Goal: Task Accomplishment & Management: Manage account settings

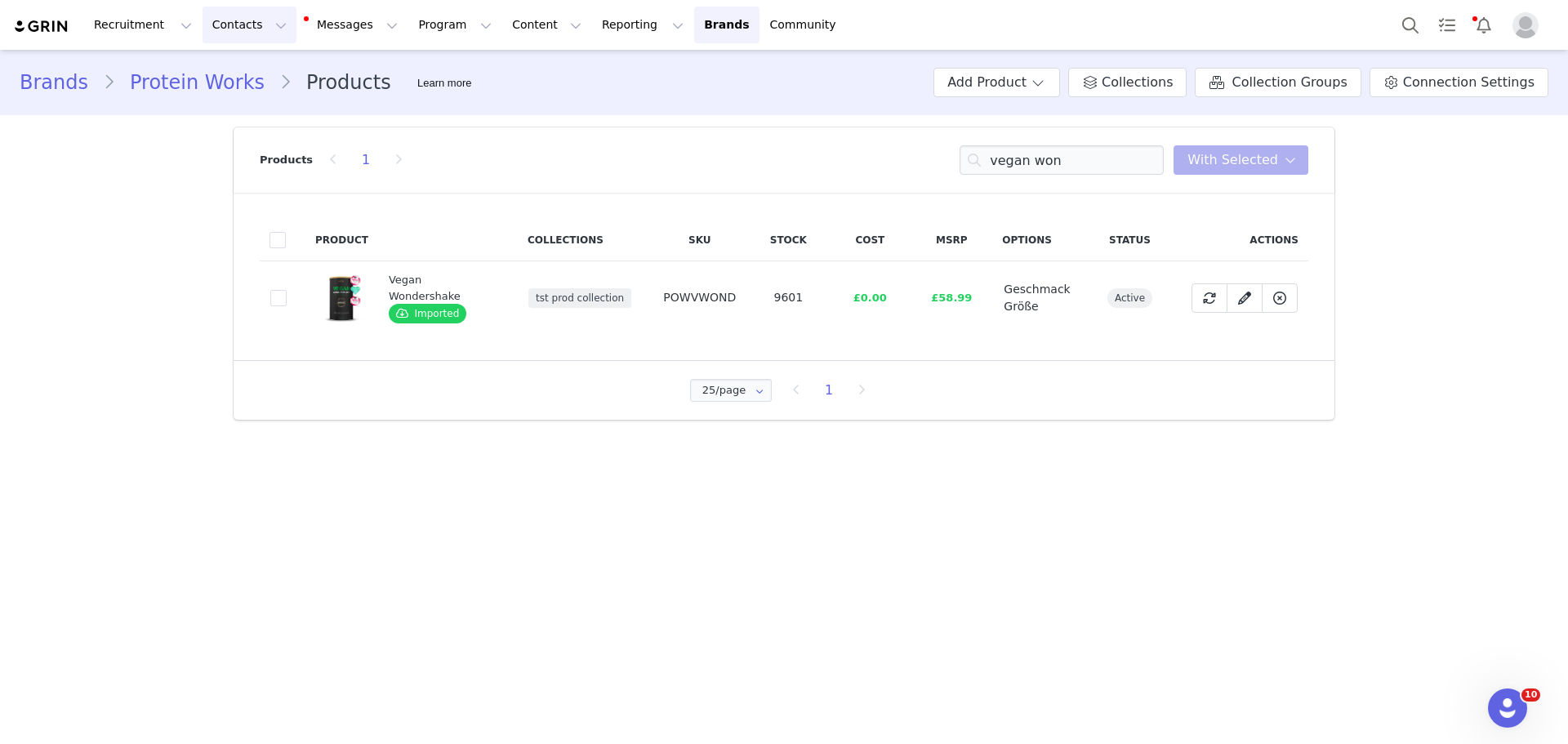
click at [258, 22] on button "Contacts Contacts" at bounding box center [250, 25] width 94 height 37
click at [248, 67] on div "Creators" at bounding box center [251, 72] width 109 height 17
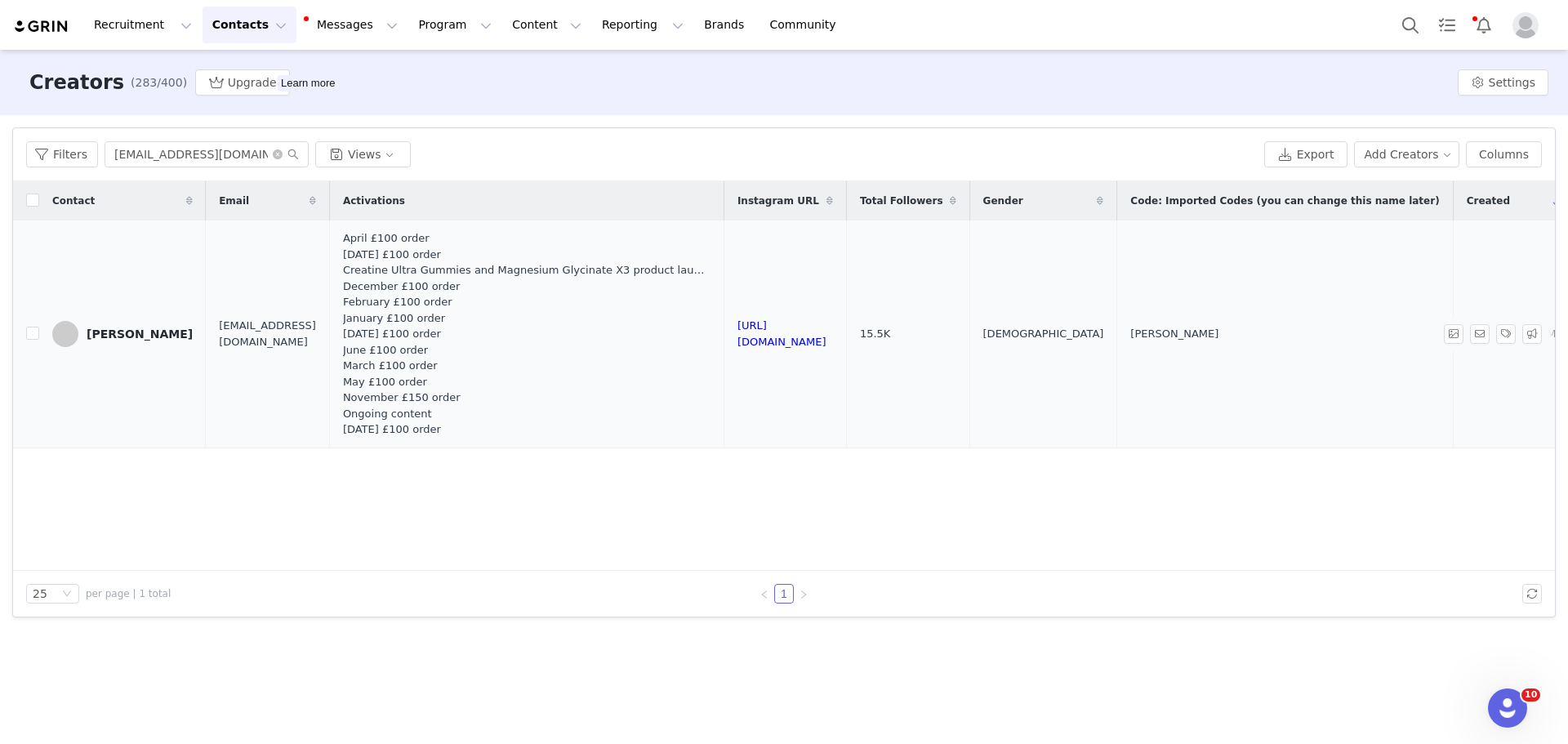
click at [118, 331] on div "[PERSON_NAME]" at bounding box center [139, 335] width 106 height 13
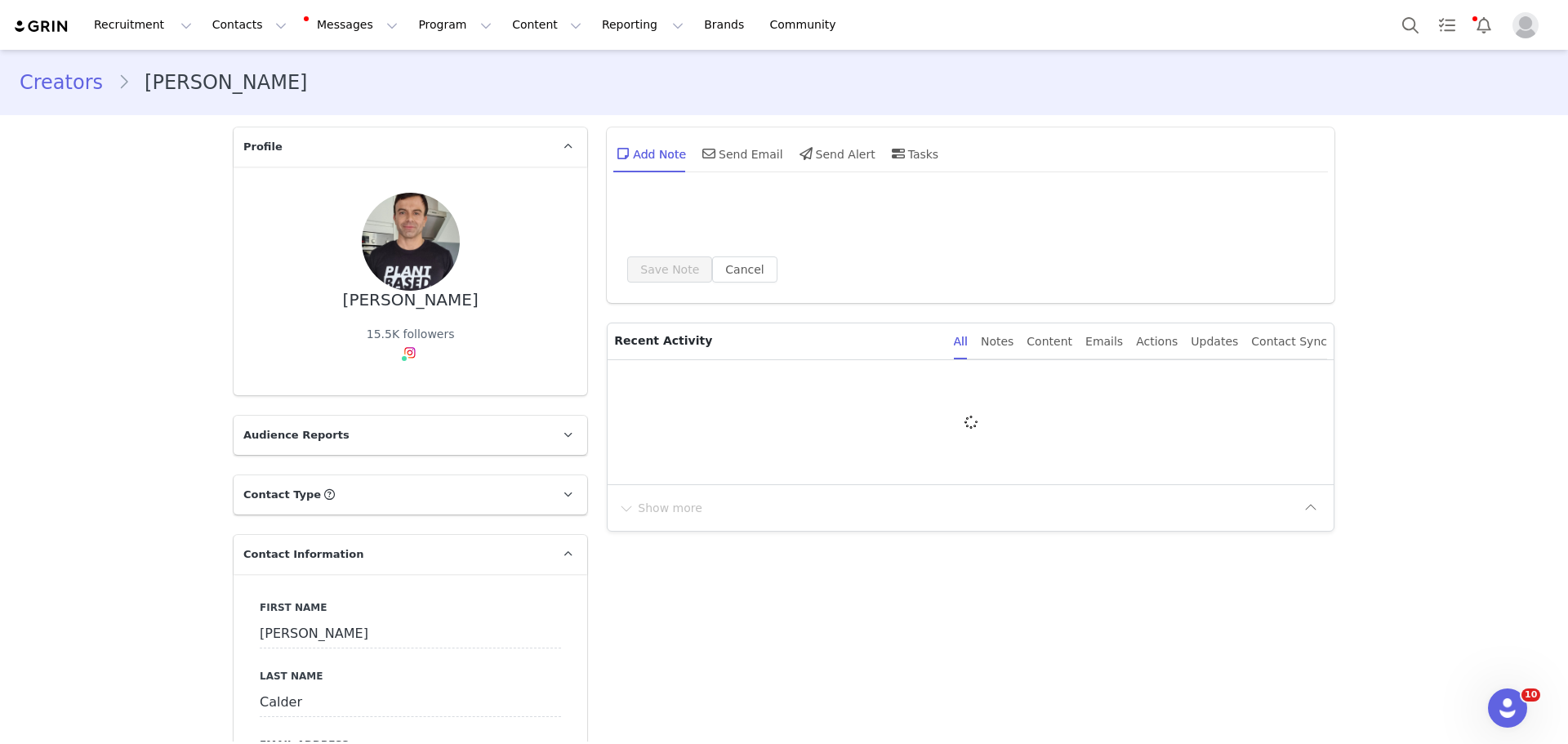
type input "+44 ([GEOGRAPHIC_DATA])"
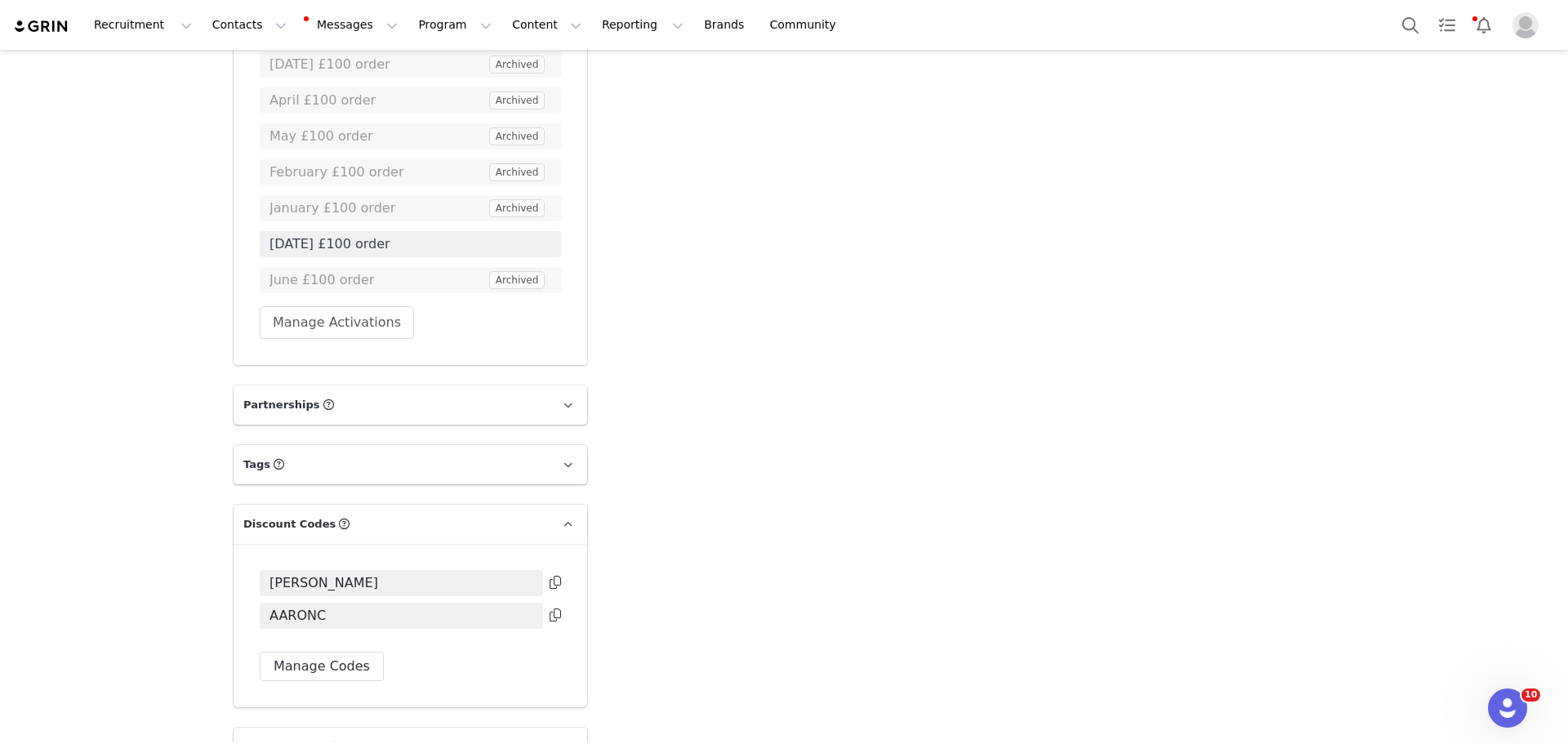
scroll to position [2451, 0]
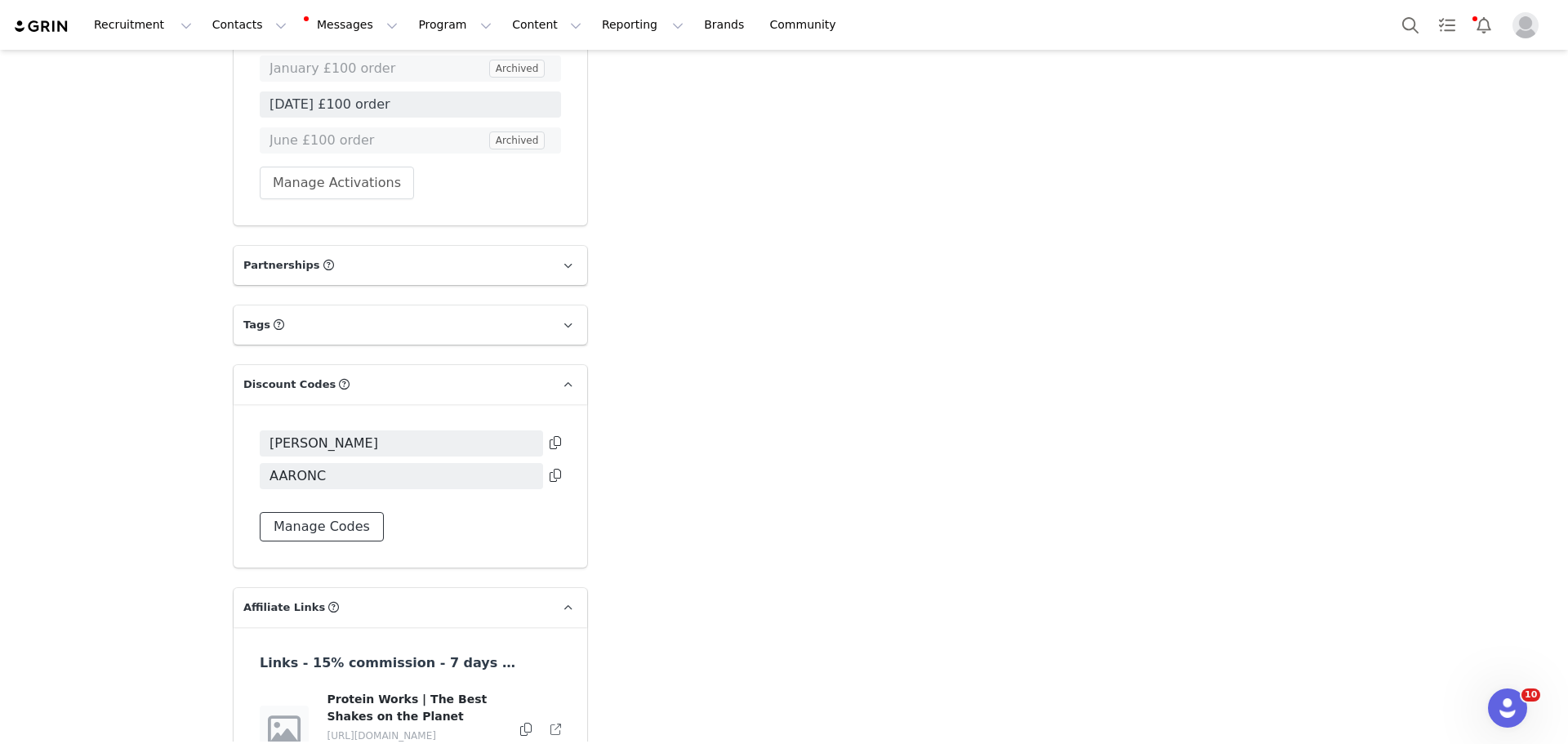
click at [337, 512] on button "Manage Codes" at bounding box center [322, 526] width 124 height 29
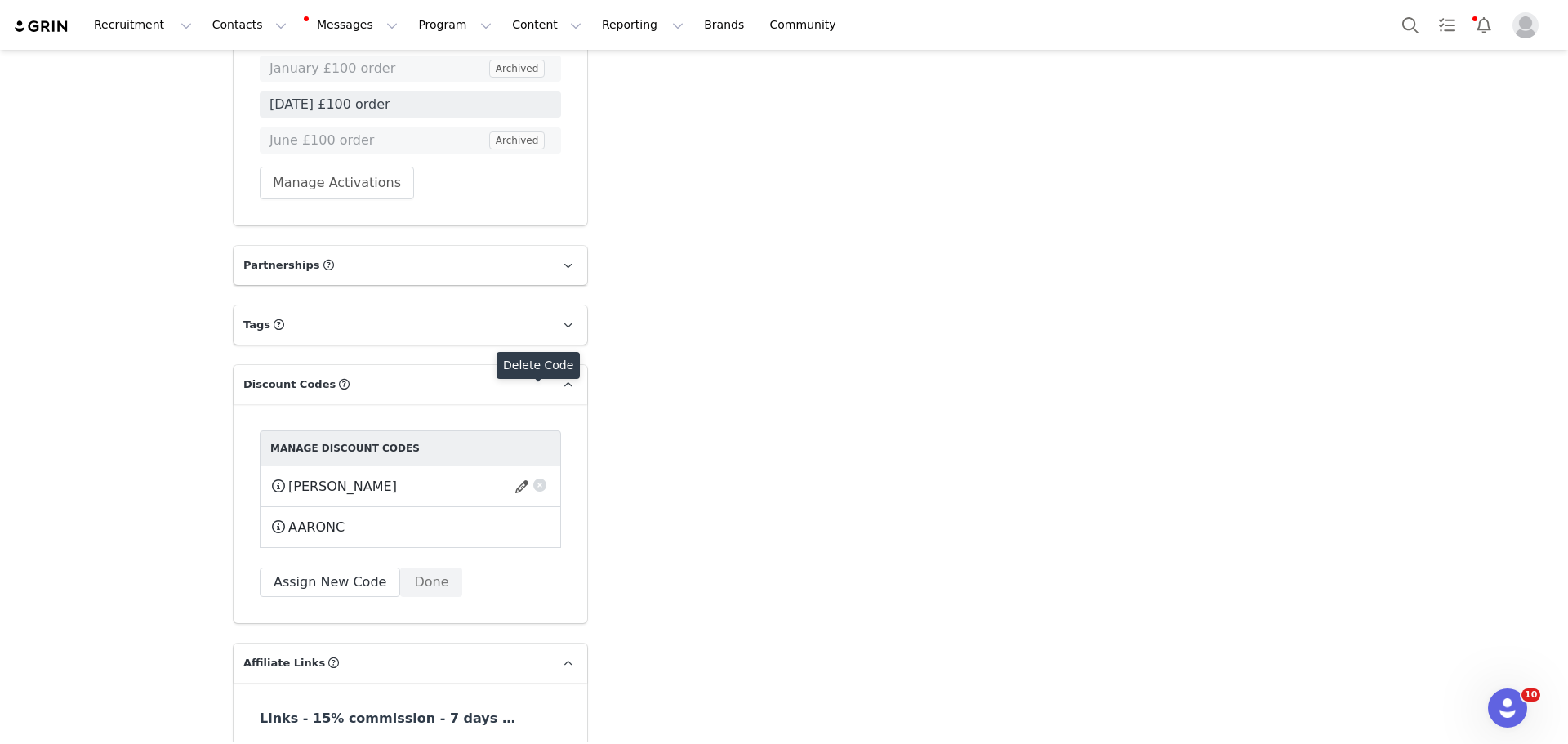
click at [533, 475] on button "button" at bounding box center [539, 483] width 16 height 16
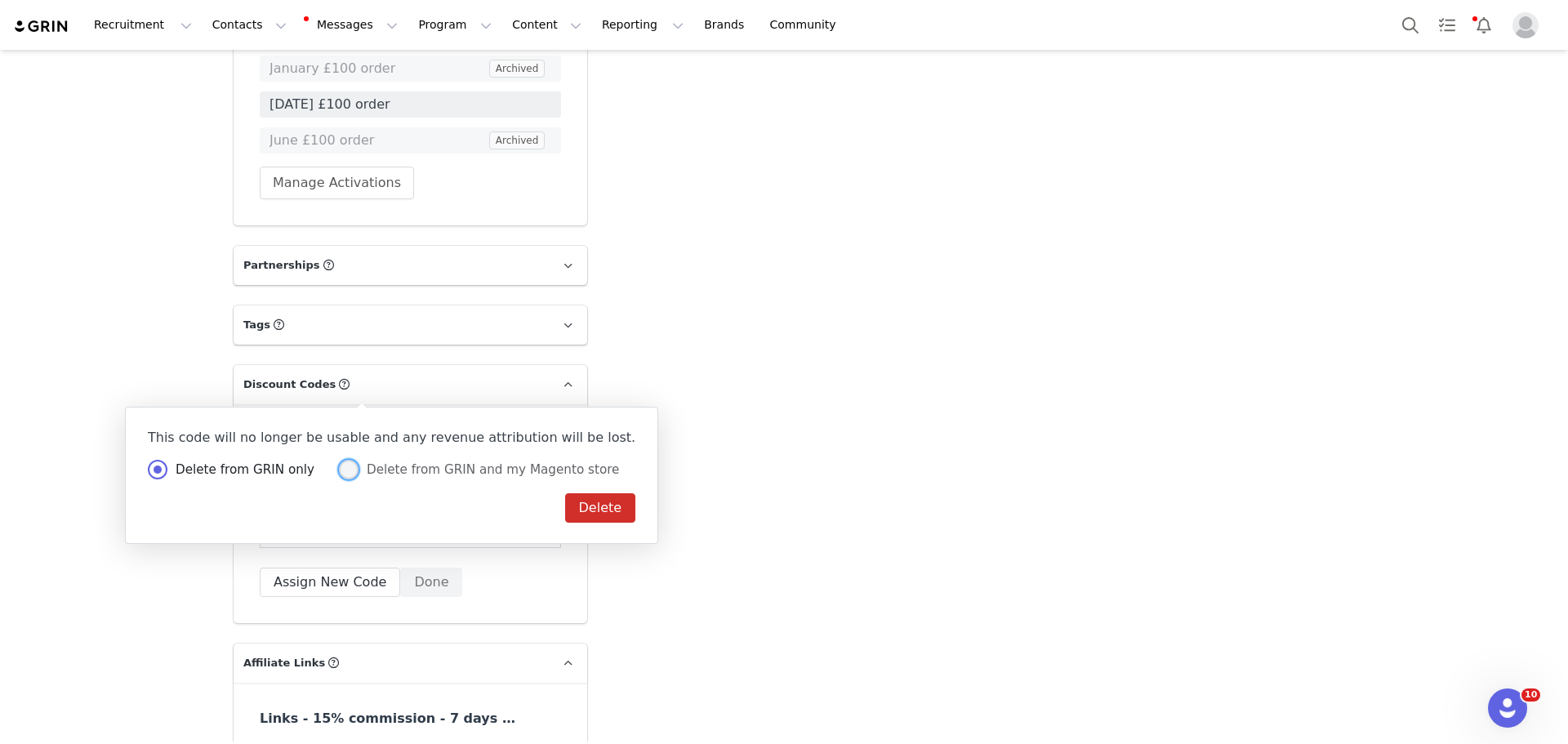
click at [340, 472] on span at bounding box center [348, 469] width 19 height 19
click at [340, 472] on input "Delete from GRIN and my Magento store" at bounding box center [348, 470] width 19 height 21
radio input "true"
radio input "false"
radio input "true"
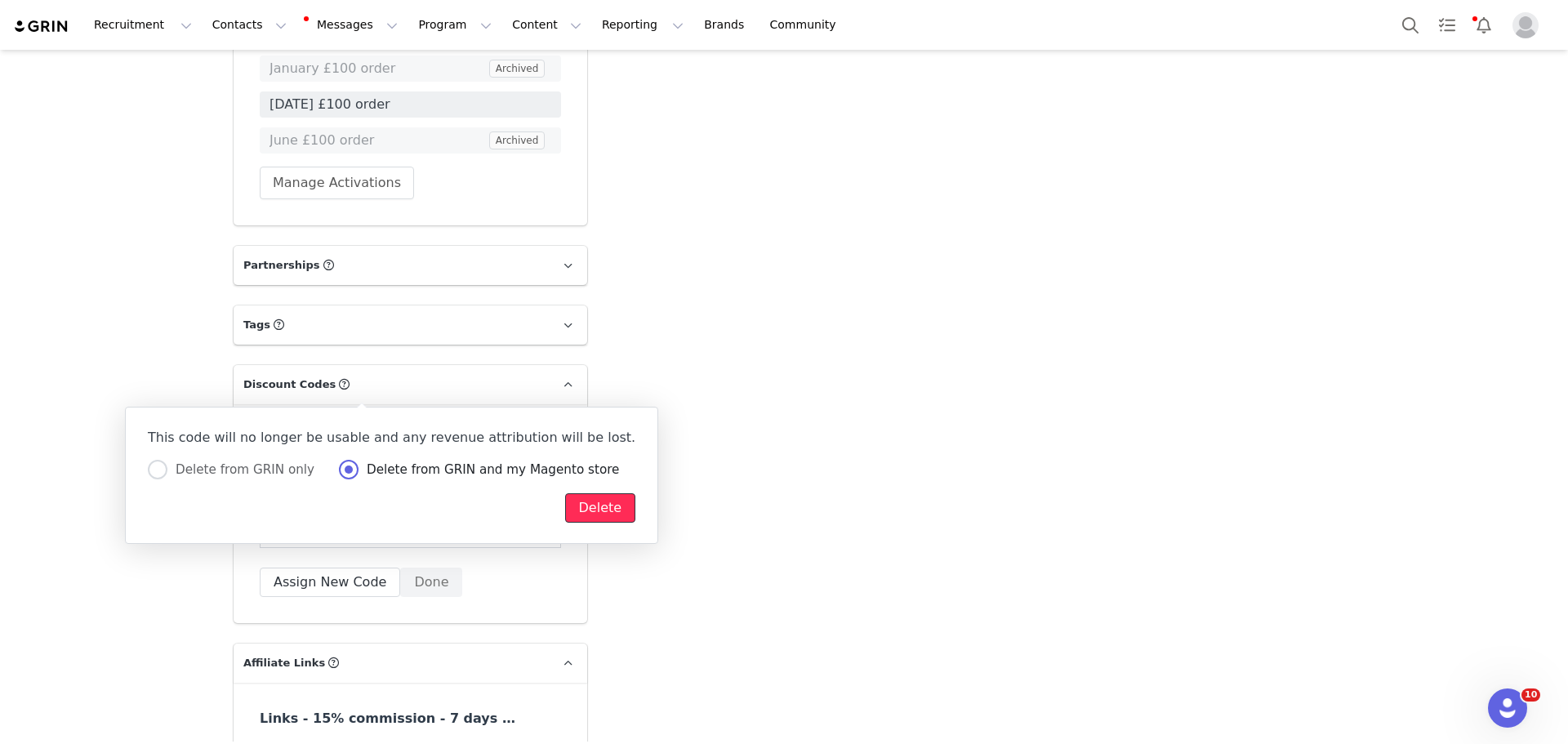
click at [565, 517] on button "Delete" at bounding box center [600, 508] width 71 height 29
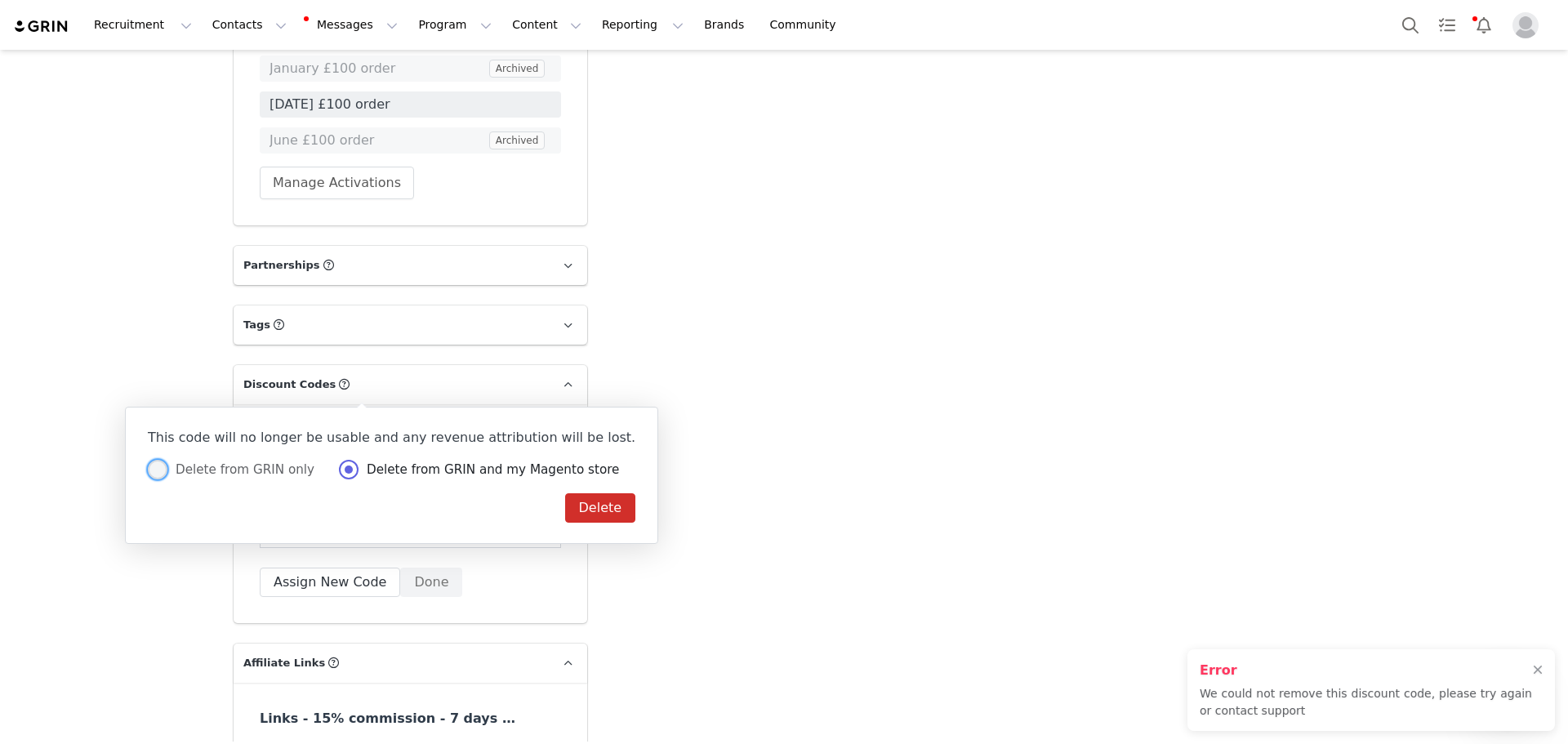
click at [196, 470] on span "Delete from GRIN only" at bounding box center [240, 469] width 147 height 14
click at [167, 470] on input "Delete from GRIN only" at bounding box center [157, 470] width 19 height 21
radio input "true"
radio input "false"
click at [565, 512] on button "Delete" at bounding box center [600, 508] width 71 height 29
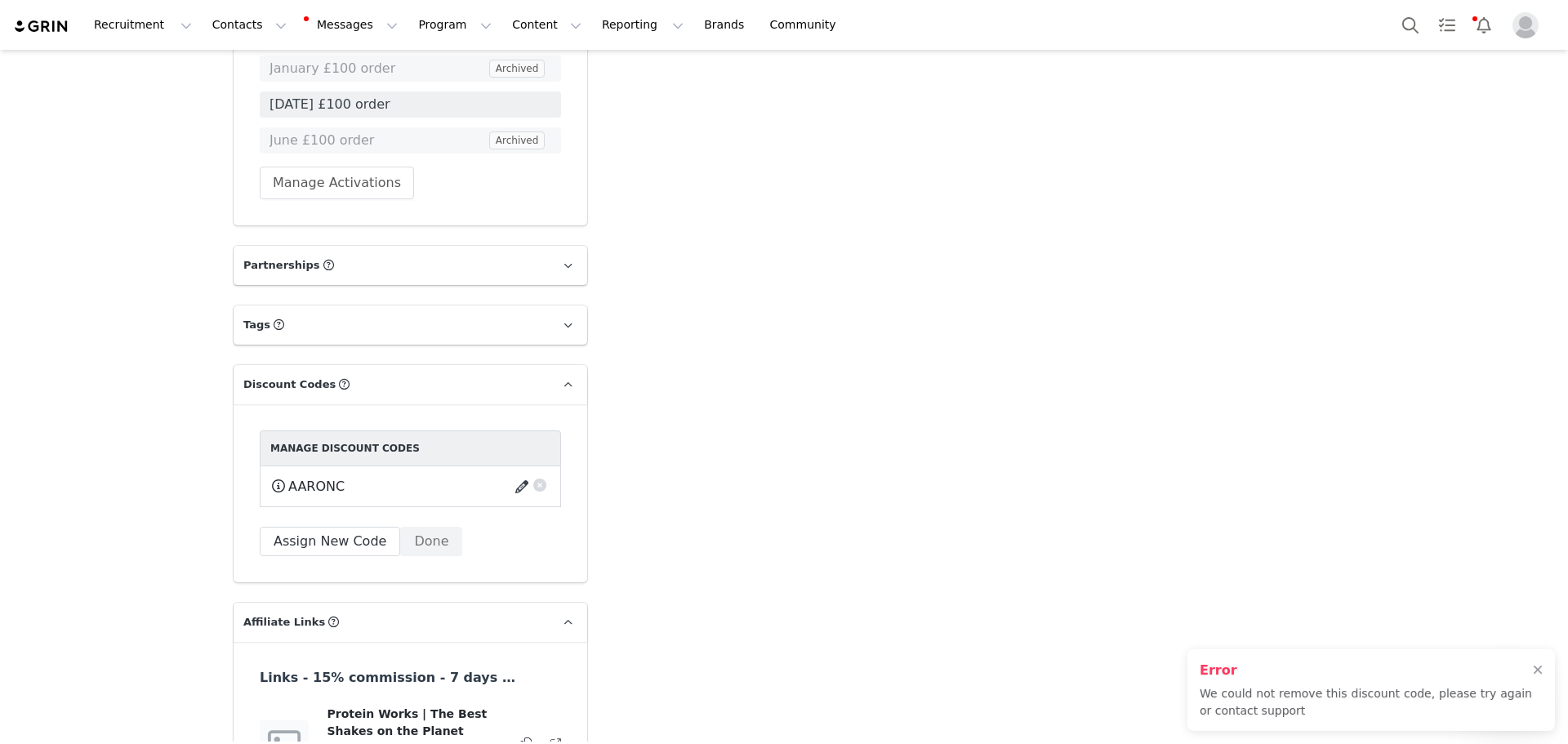
click at [515, 474] on button "button" at bounding box center [524, 487] width 22 height 26
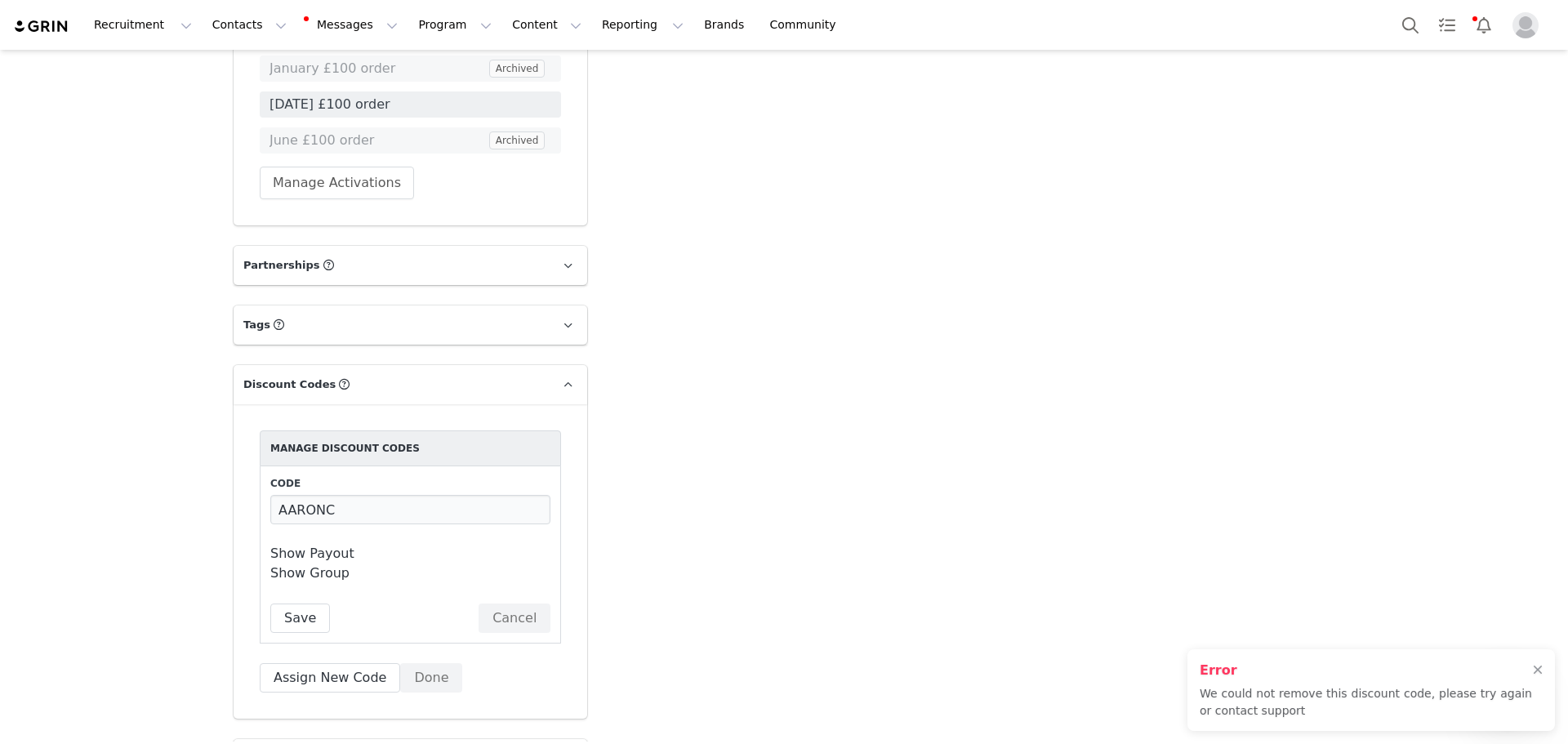
click at [495, 604] on button "Cancel" at bounding box center [514, 618] width 72 height 29
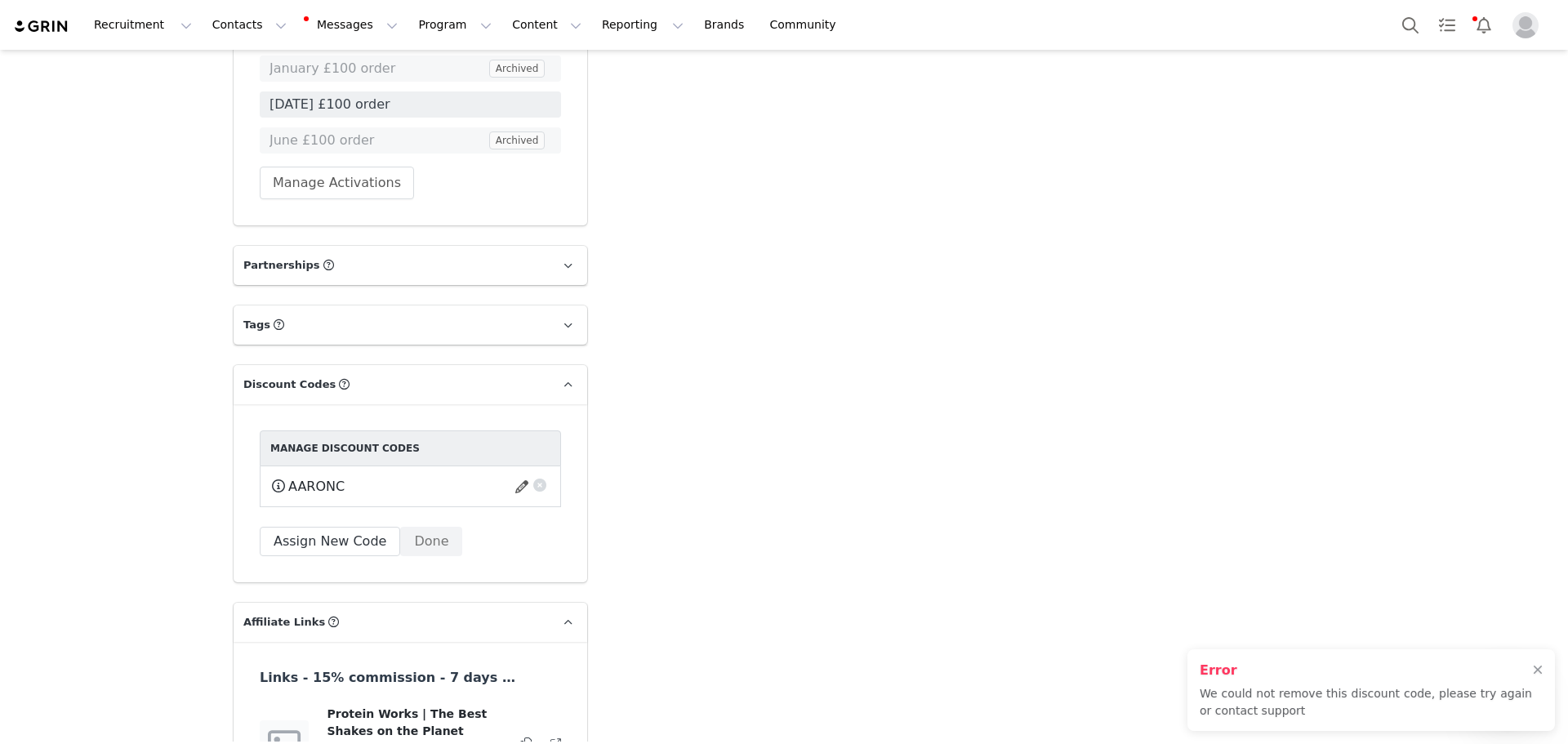
click at [532, 475] on button "button" at bounding box center [539, 483] width 16 height 16
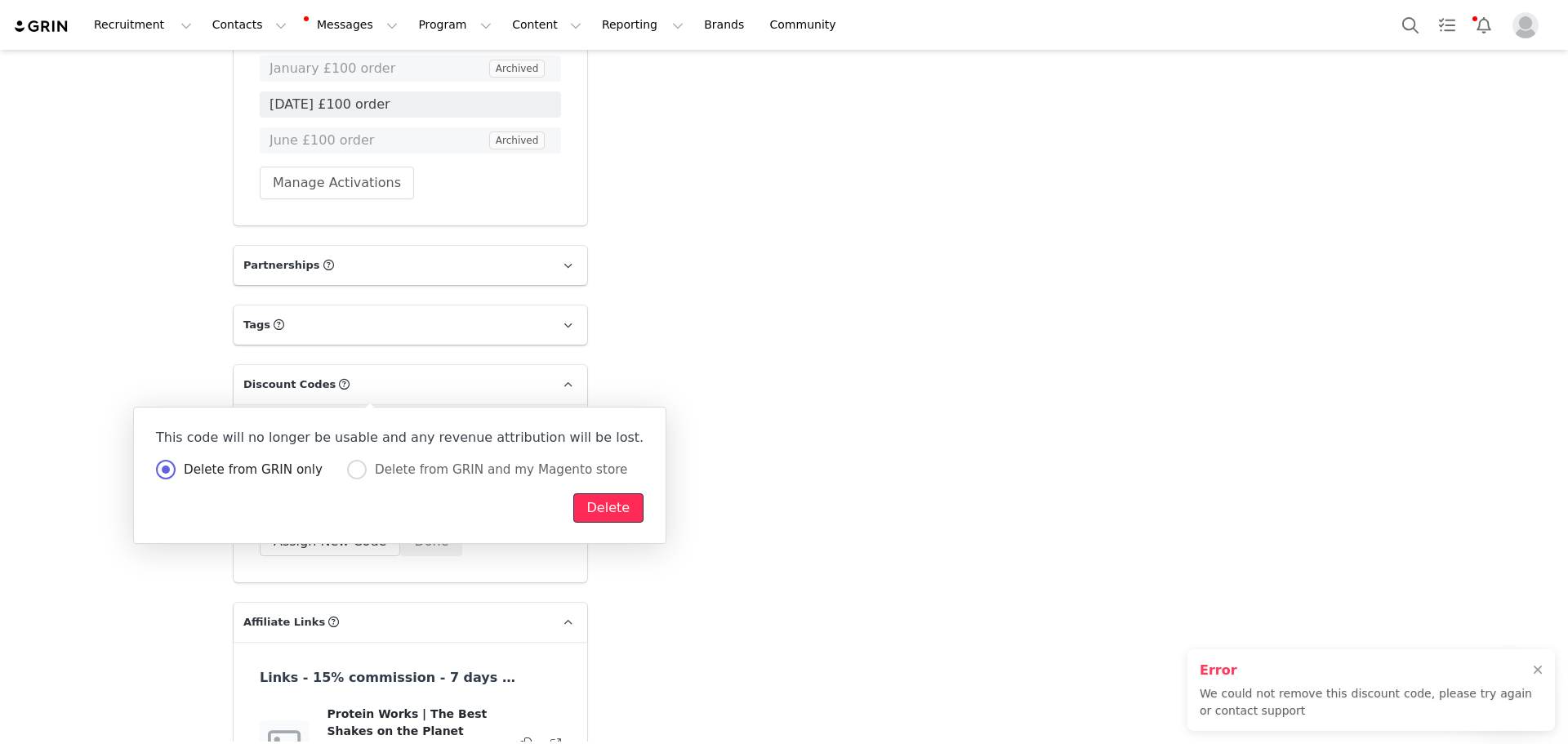
click at [573, 509] on button "Delete" at bounding box center [608, 508] width 71 height 29
